Goal: Task Accomplishment & Management: Manage account settings

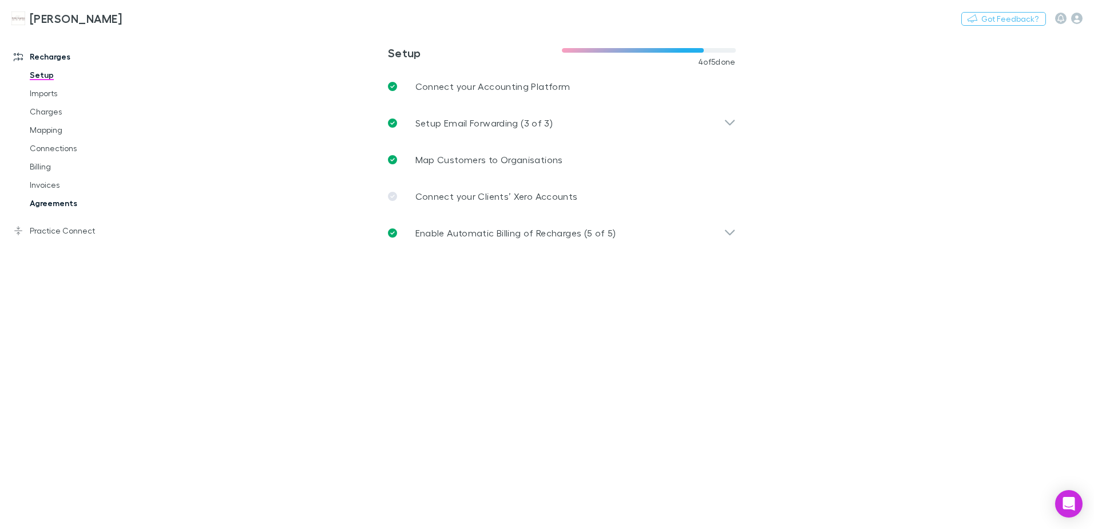
click at [54, 205] on link "Agreements" at bounding box center [86, 203] width 136 height 18
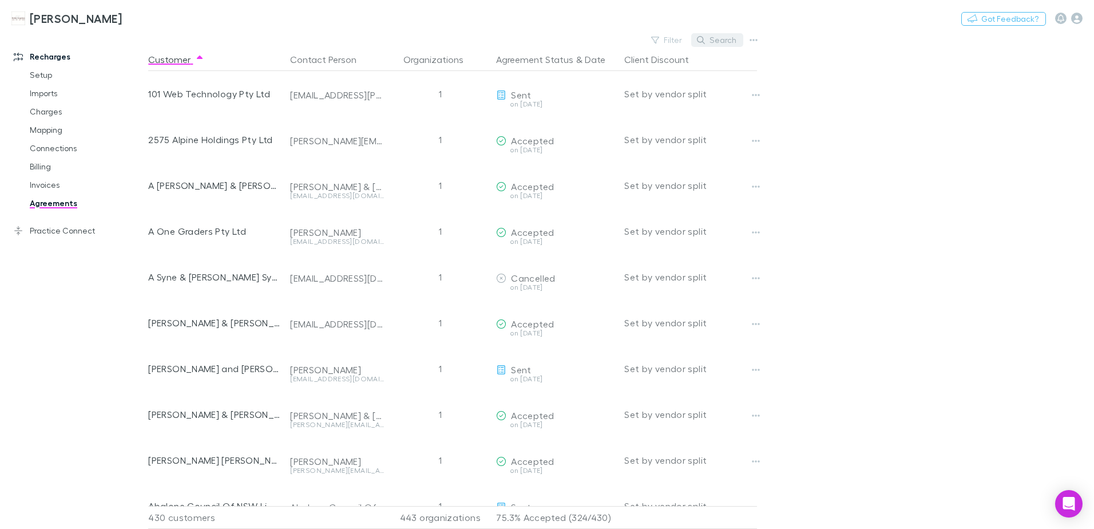
click at [712, 44] on button "Search" at bounding box center [717, 40] width 52 height 14
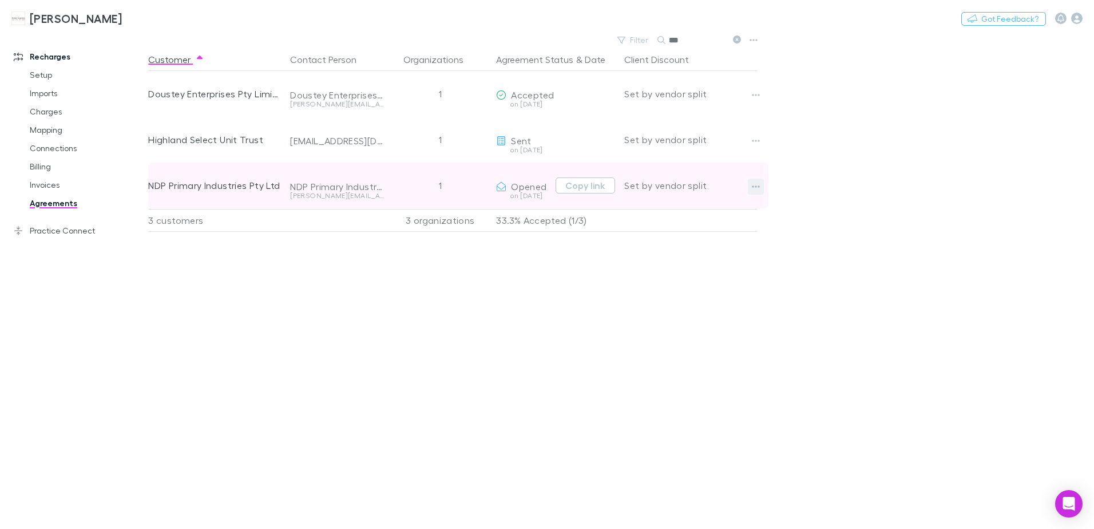
type input "***"
click at [756, 185] on icon "button" at bounding box center [756, 186] width 8 height 9
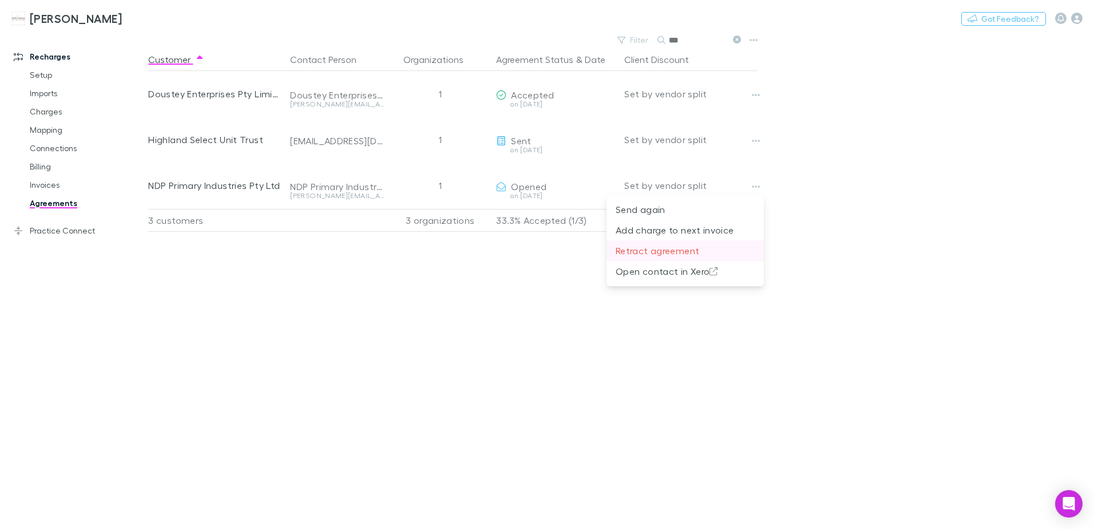
click at [650, 252] on p "Retract agreement" at bounding box center [685, 251] width 139 height 14
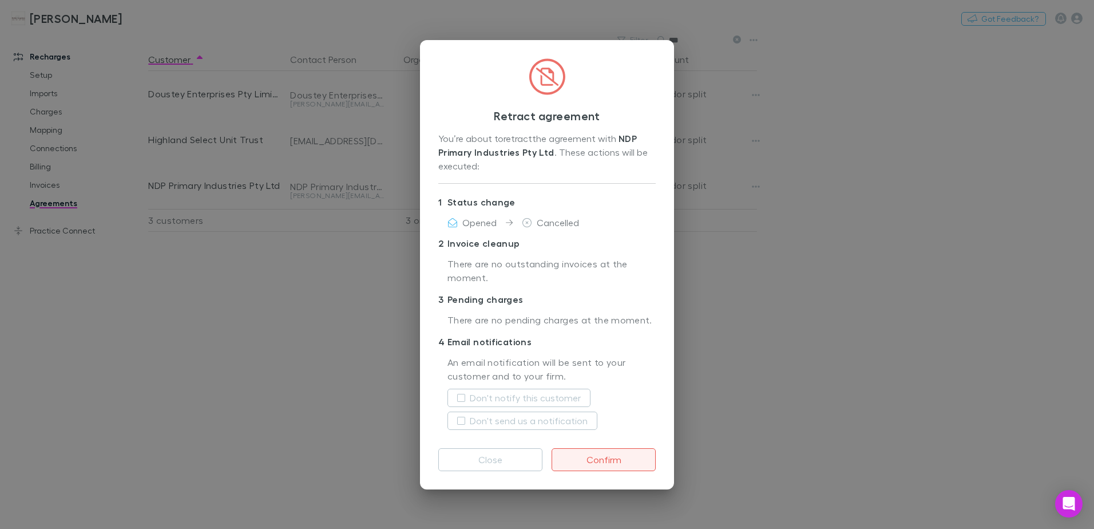
click at [603, 353] on div "An email notification will be sent to your customer and to your firm. Don't not…" at bounding box center [547, 395] width 218 height 88
click at [618, 455] on button "Confirm" at bounding box center [604, 459] width 104 height 23
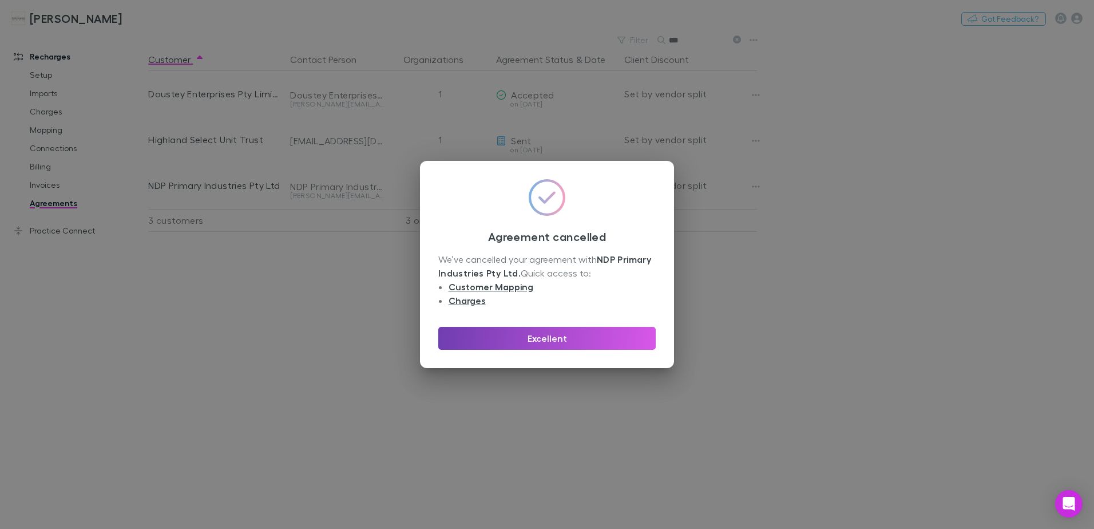
click at [556, 334] on button "Excellent" at bounding box center [547, 338] width 218 height 23
